Goal: Find specific page/section: Find specific page/section

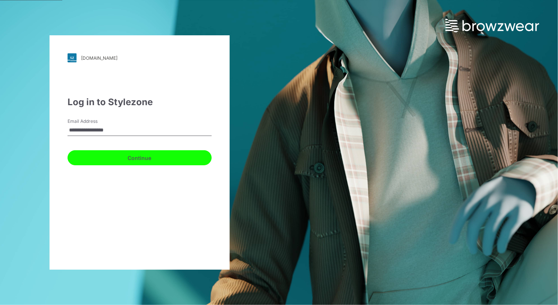
click at [142, 156] on button "Continue" at bounding box center [140, 157] width 144 height 15
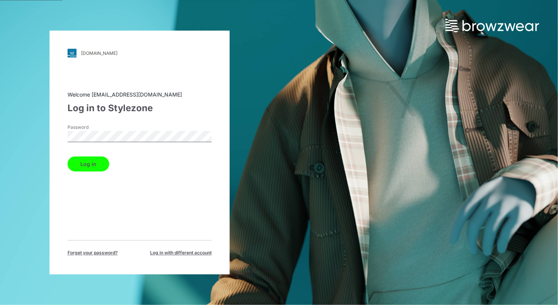
click at [100, 168] on button "Log in" at bounding box center [89, 164] width 42 height 15
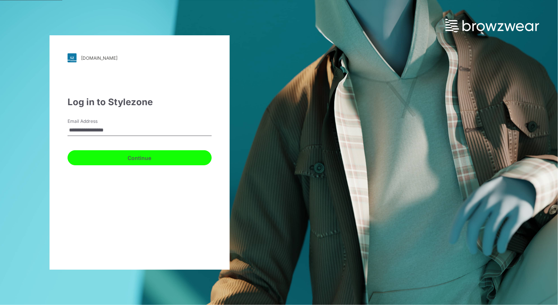
click at [125, 157] on button "Continue" at bounding box center [140, 157] width 144 height 15
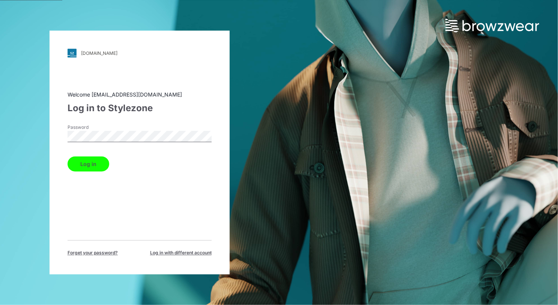
click at [93, 166] on button "Log in" at bounding box center [89, 164] width 42 height 15
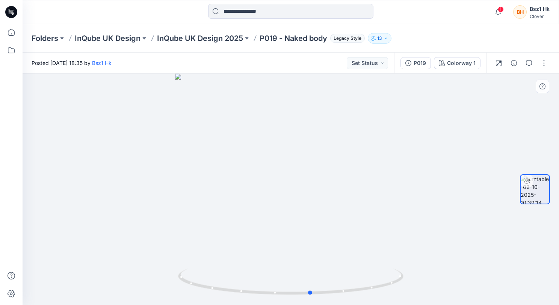
drag, startPoint x: 380, startPoint y: 290, endPoint x: 175, endPoint y: 264, distance: 206.8
click at [175, 264] on div at bounding box center [291, 189] width 536 height 231
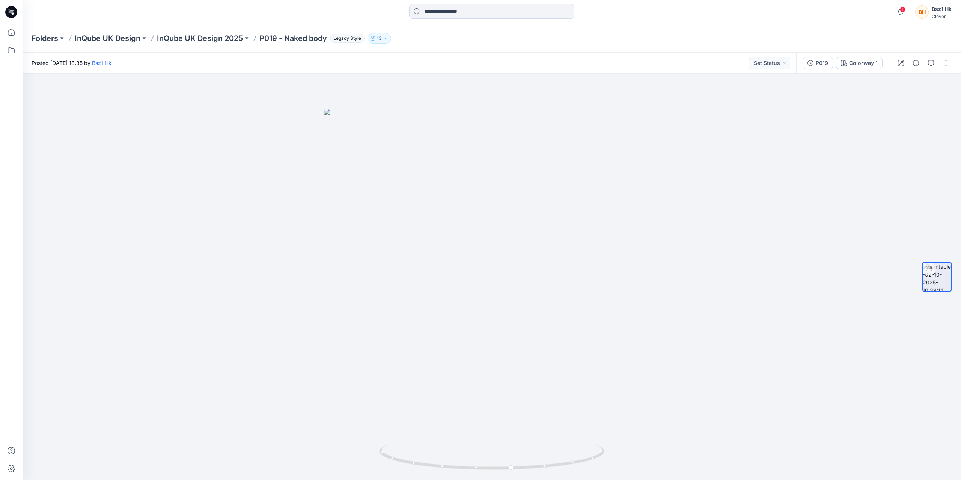
click at [11, 10] on icon at bounding box center [12, 10] width 4 height 0
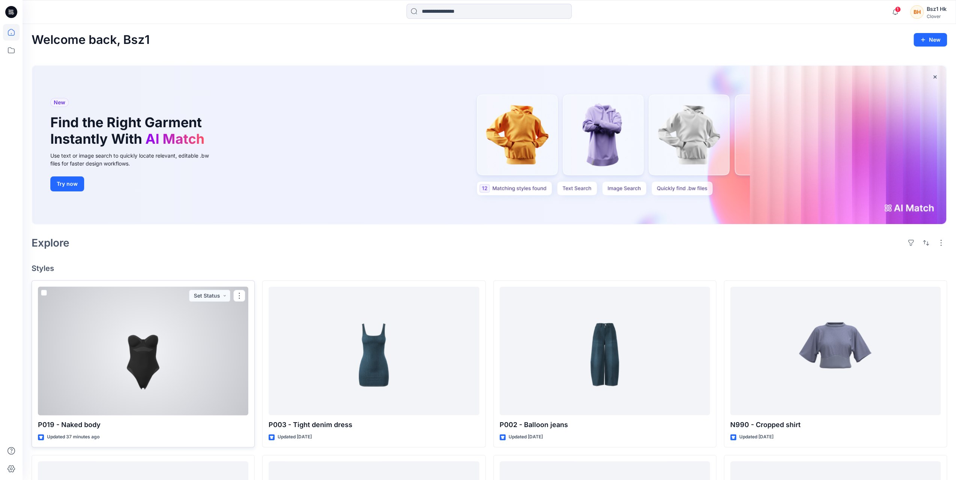
click at [199, 305] on div at bounding box center [143, 351] width 210 height 129
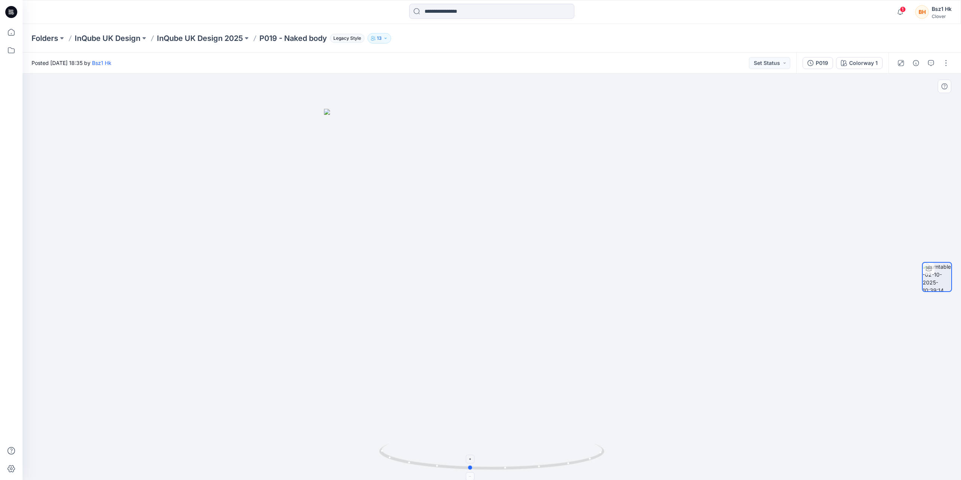
drag, startPoint x: 569, startPoint y: 455, endPoint x: 549, endPoint y: 469, distance: 24.9
click at [549, 305] on icon at bounding box center [492, 458] width 227 height 28
click at [558, 11] on icon "button" at bounding box center [900, 12] width 14 height 15
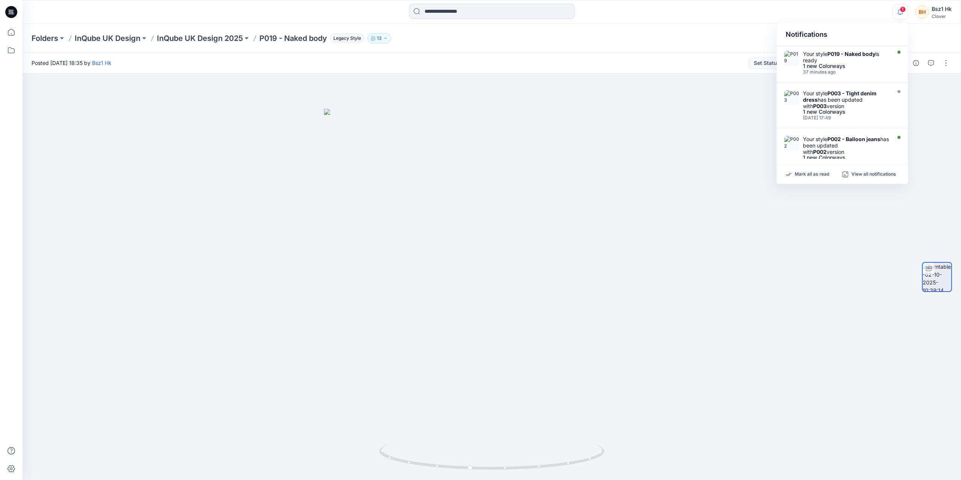
click at [558, 11] on icon "button" at bounding box center [900, 12] width 14 height 15
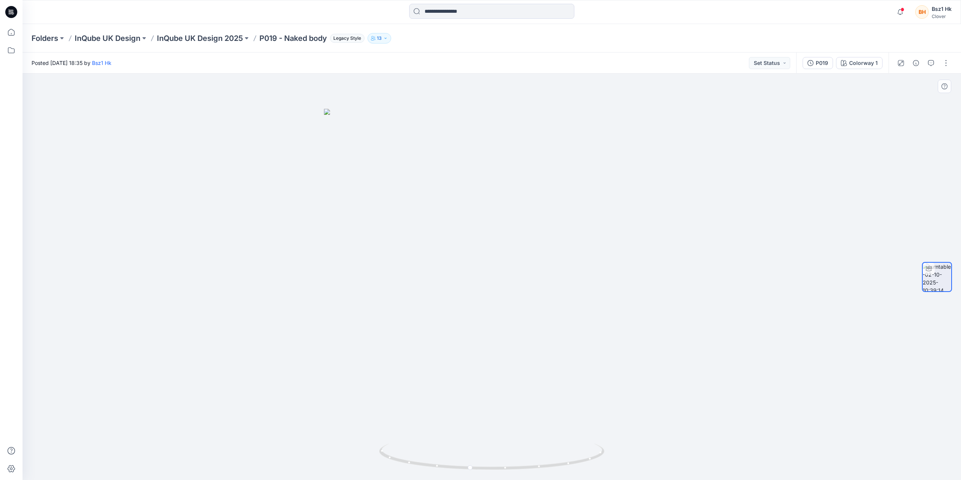
click at [465, 296] on img at bounding box center [492, 294] width 336 height 371
